Goal: Transaction & Acquisition: Purchase product/service

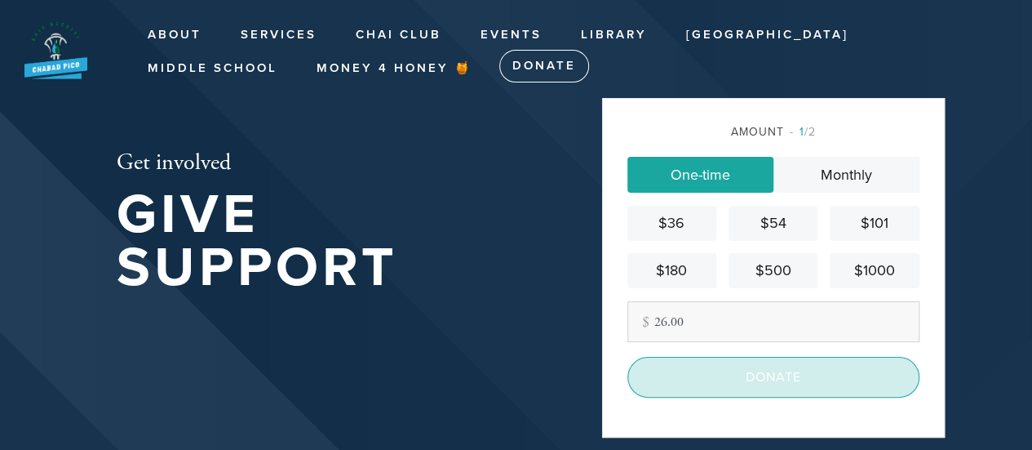
scroll to position [175, 0]
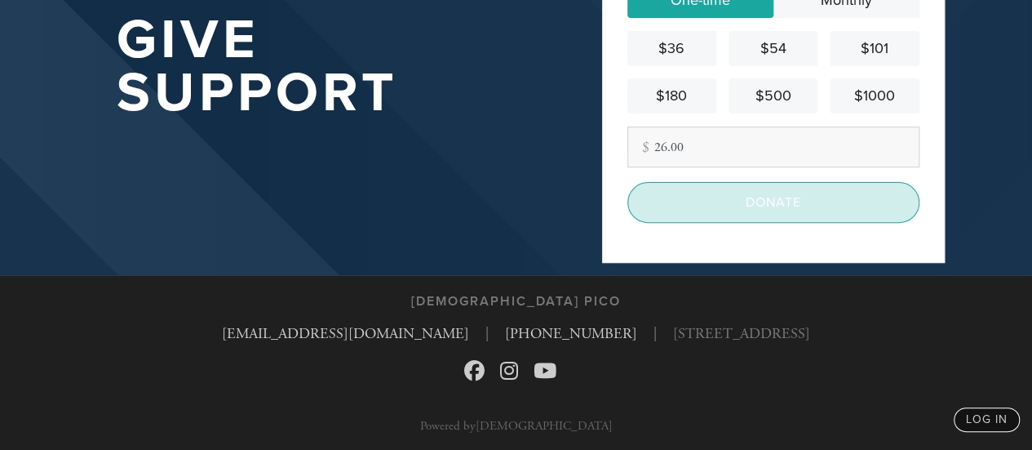
type input "26.00"
click at [771, 195] on input "Donate" at bounding box center [774, 202] width 292 height 41
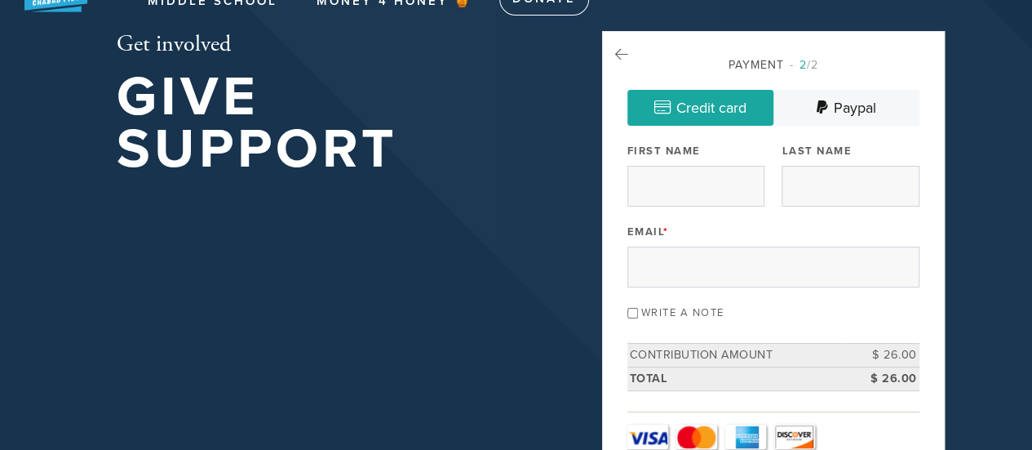
scroll to position [65, 0]
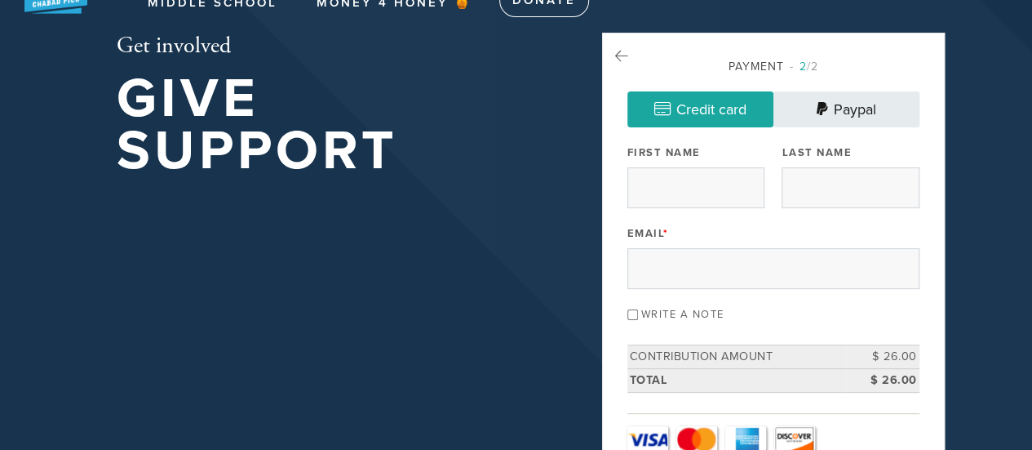
click at [869, 117] on link "Paypal" at bounding box center [847, 109] width 146 height 36
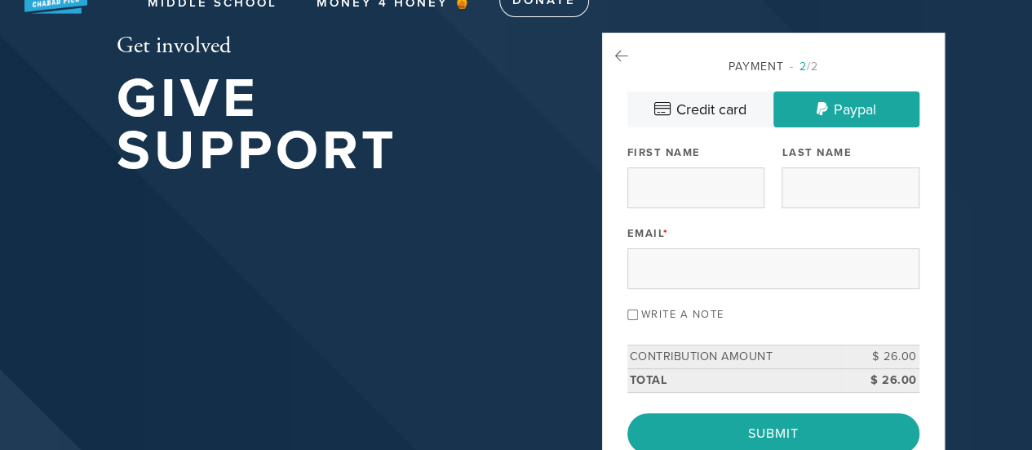
click at [628, 313] on input "Write a note" at bounding box center [633, 314] width 11 height 11
checkbox input "true"
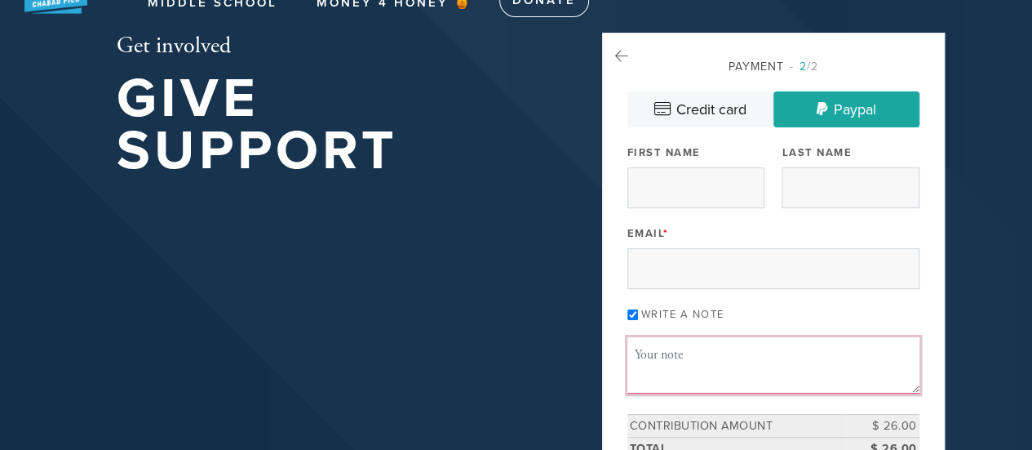
click at [665, 355] on textarea "Message or dedication" at bounding box center [774, 364] width 292 height 55
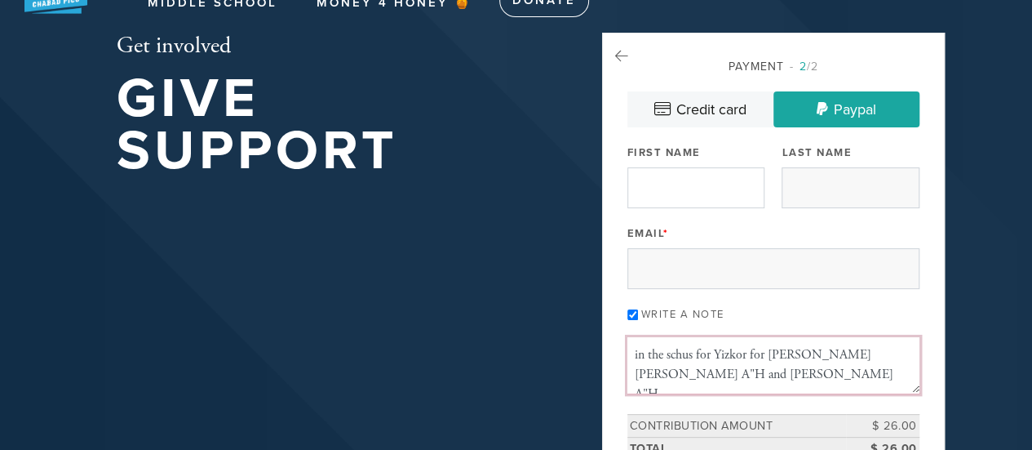
type textarea "in the schus for Yizkor for Adam Ephraim ben Shlomo A"H and Shlomo ben Shmuel A…"
click at [712, 174] on input "First Name" at bounding box center [696, 187] width 137 height 41
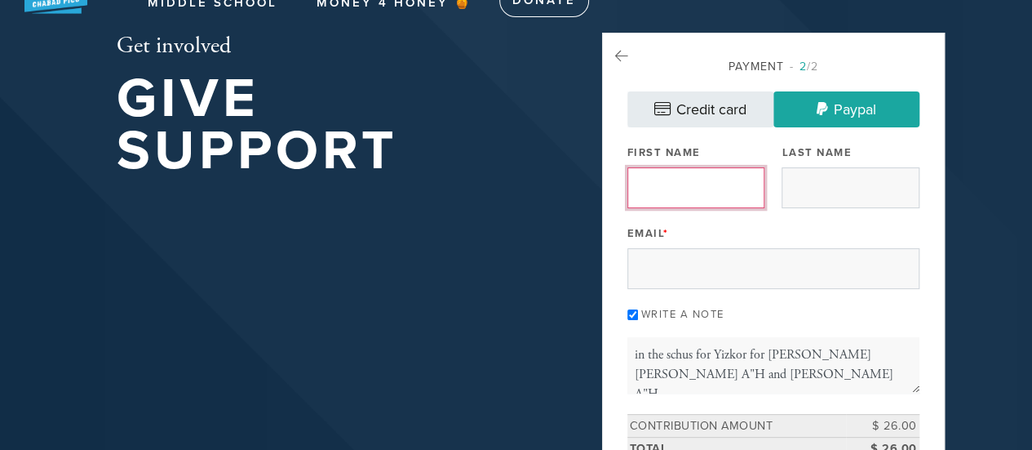
type input "Aliza"
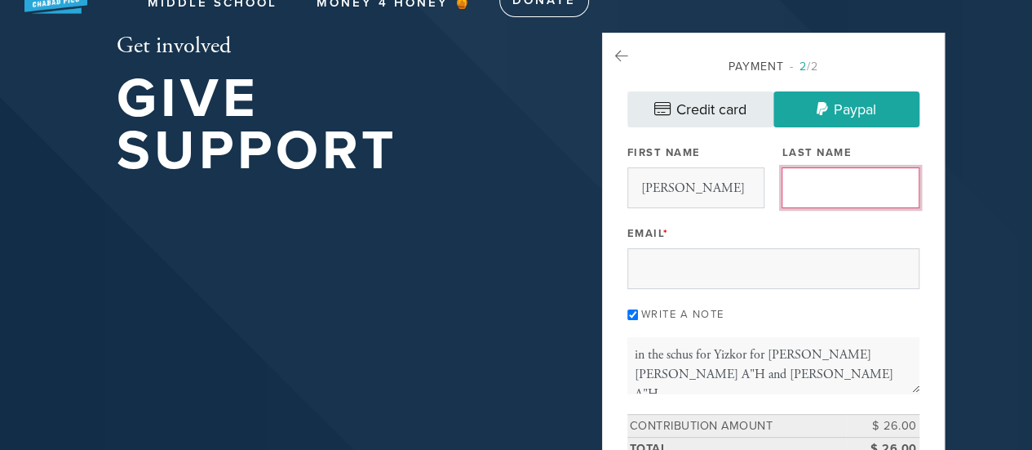
type input "Galinsky"
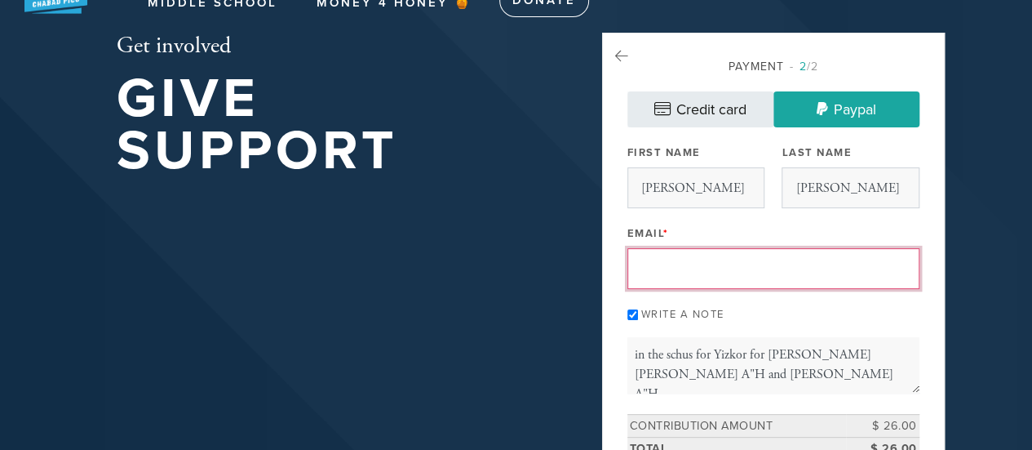
type input "axg1027@case.edu"
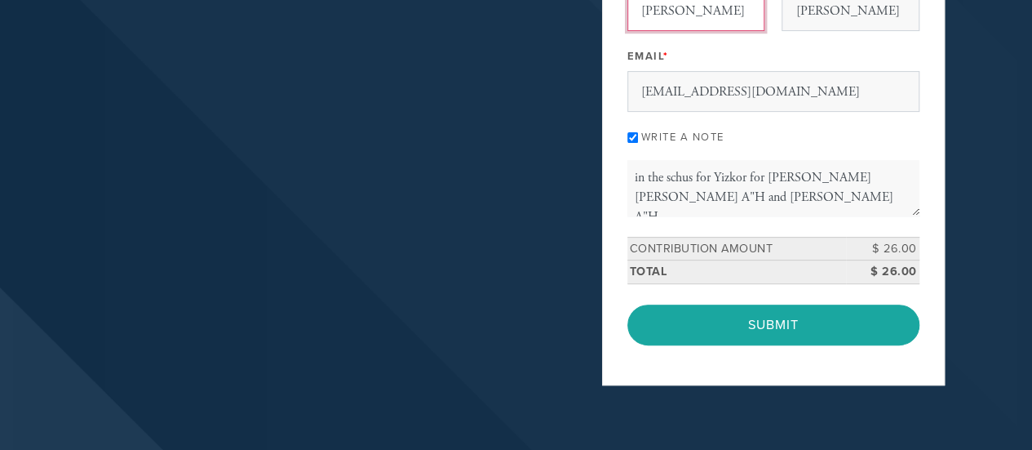
scroll to position [243, 0]
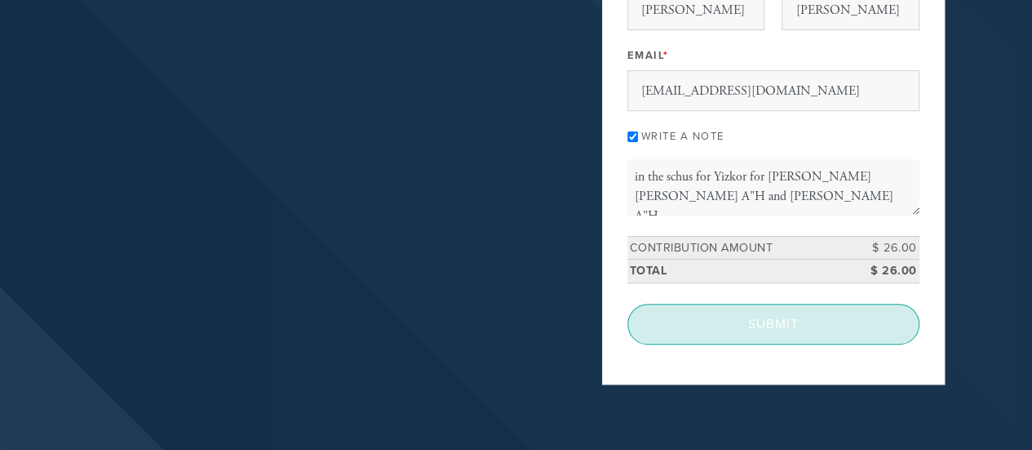
click at [828, 313] on input "Submit" at bounding box center [774, 324] width 292 height 41
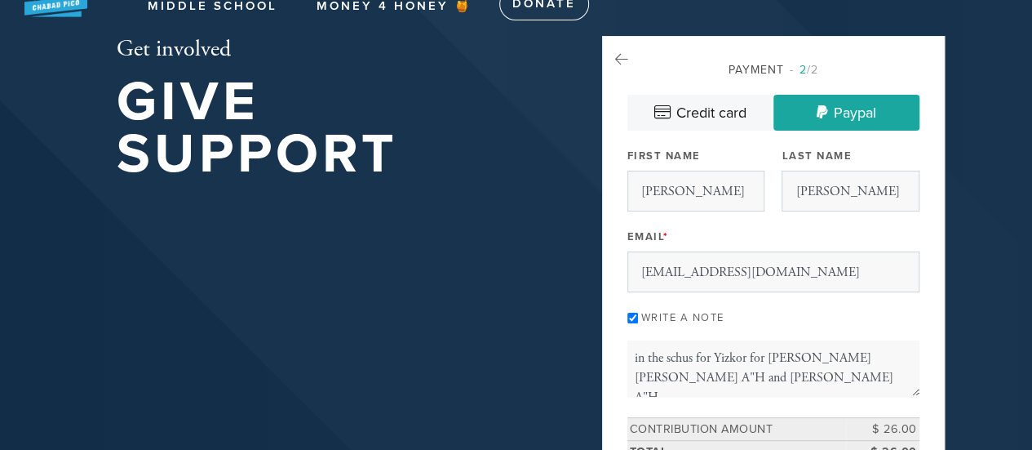
scroll to position [60, 0]
